Goal: Transaction & Acquisition: Purchase product/service

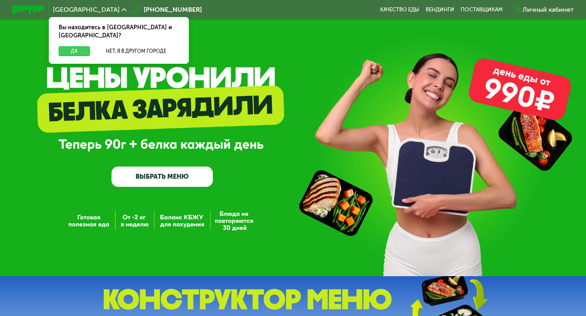
click at [76, 46] on button "Да" at bounding box center [74, 51] width 31 height 10
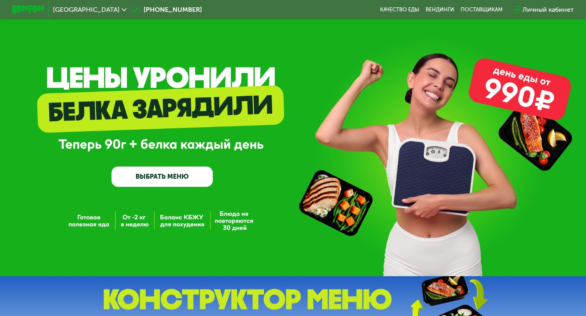
click at [530, 10] on div "Личный кабинет" at bounding box center [547, 10] width 51 height 10
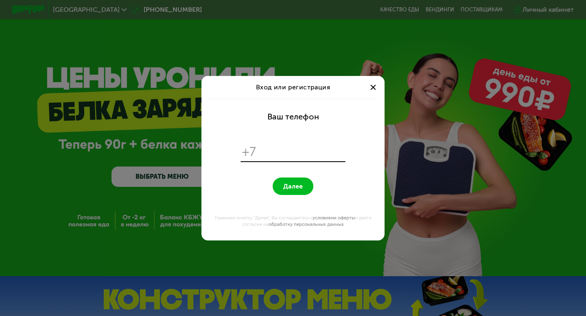
click at [372, 85] on div at bounding box center [373, 88] width 10 height 10
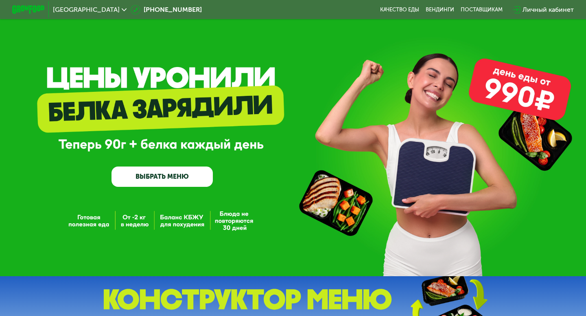
click at [189, 172] on link "ВЫБРАТЬ МЕНЮ" at bounding box center [161, 177] width 101 height 20
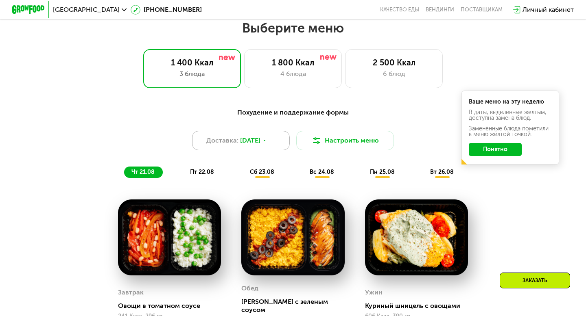
scroll to position [347, 0]
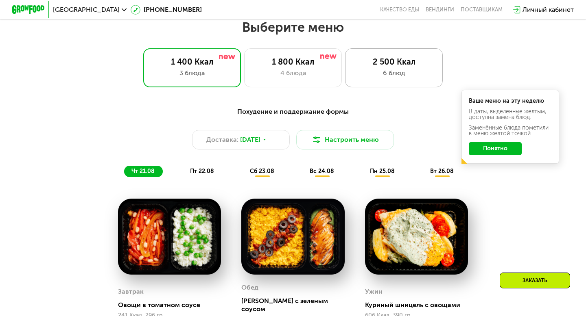
click at [402, 65] on div "2 500 Ккал" at bounding box center [394, 62] width 81 height 10
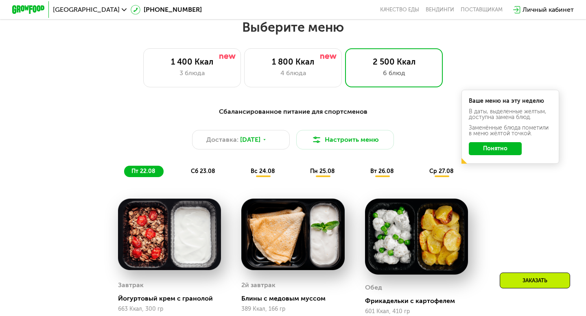
click at [504, 93] on div "Ваше меню на эту неделю В даты, выделенные желтым, доступна замена блюд. Заменё…" at bounding box center [510, 127] width 98 height 74
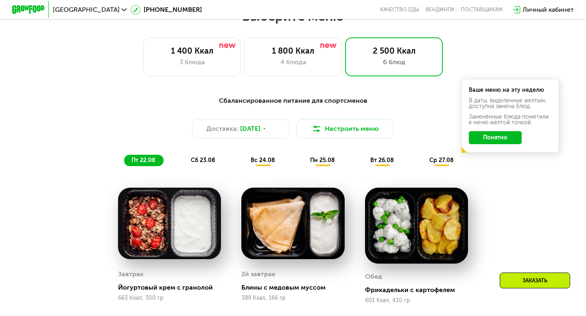
scroll to position [316, 0]
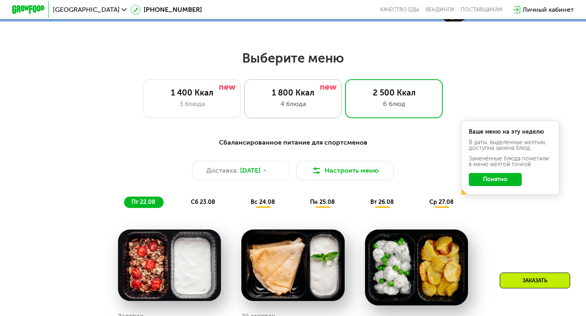
click at [298, 91] on div "1 800 Ккал" at bounding box center [293, 93] width 81 height 10
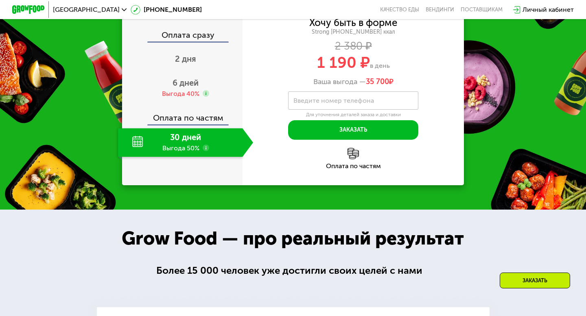
scroll to position [788, 0]
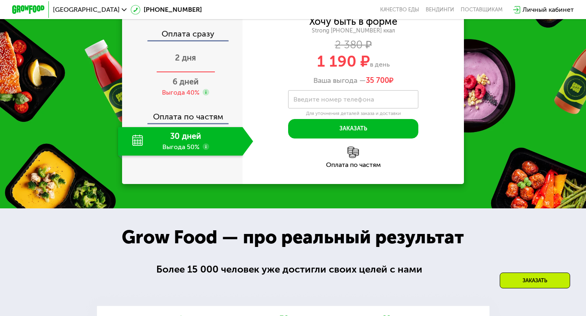
click at [188, 63] on span "2 дня" at bounding box center [185, 58] width 21 height 10
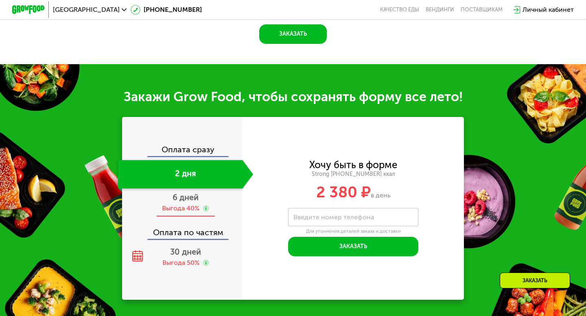
click at [182, 204] on div "Выгода 40%" at bounding box center [180, 208] width 37 height 9
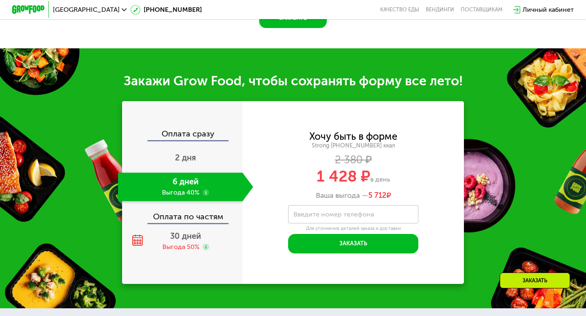
scroll to position [808, 0]
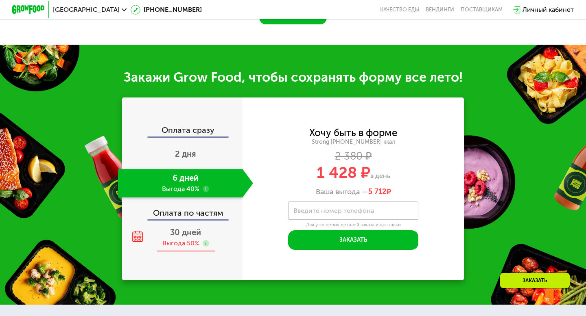
click at [184, 238] on div "30 дней Выгода 50%" at bounding box center [185, 238] width 135 height 28
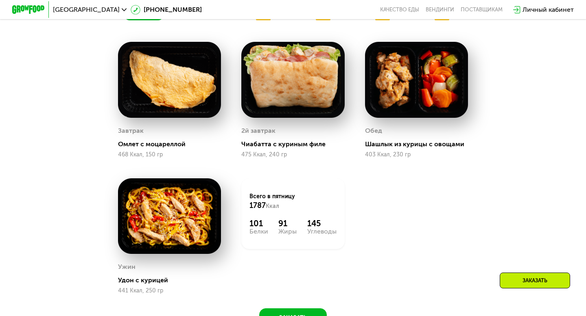
scroll to position [495, 0]
